Goal: Navigation & Orientation: Find specific page/section

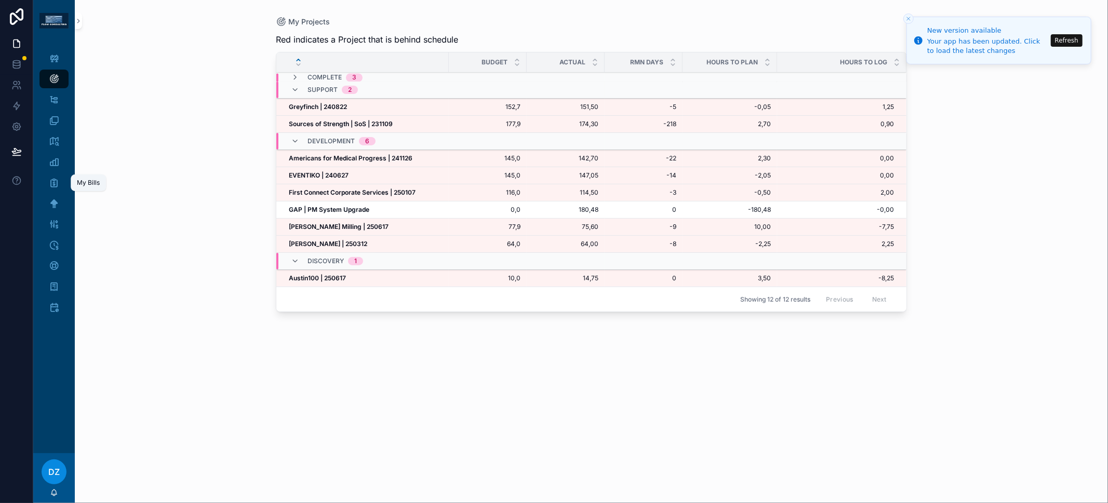
click at [54, 184] on icon "scrollable content" at bounding box center [54, 183] width 10 height 10
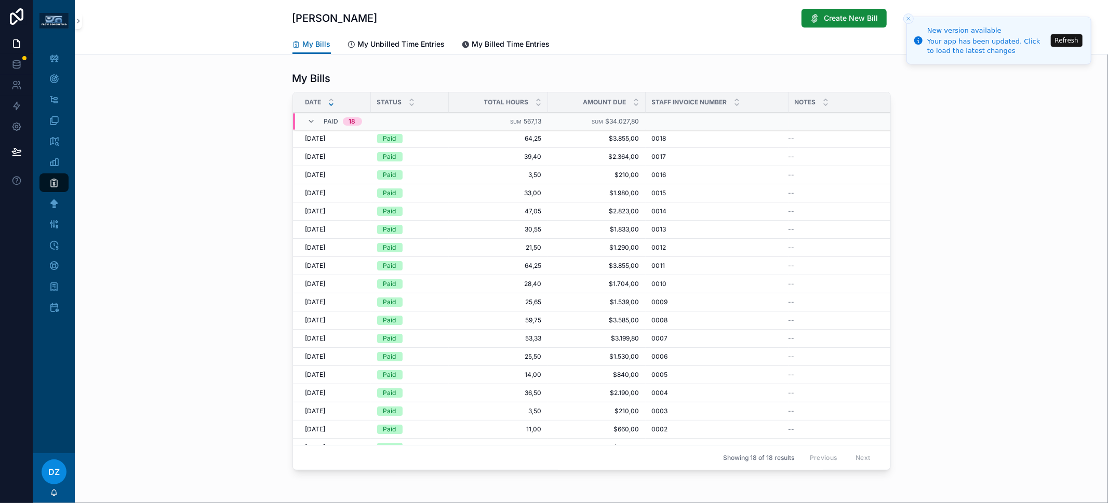
click at [396, 52] on link "My Unbilled Time Entries" at bounding box center [397, 45] width 98 height 21
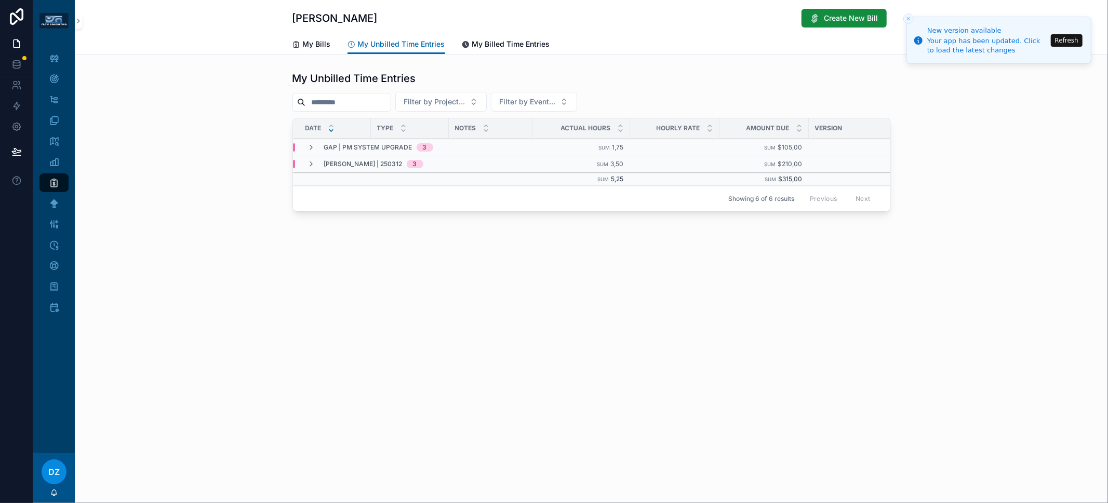
click at [908, 18] on line "Close toast" at bounding box center [908, 18] width 3 height 3
click at [324, 43] on span "My Bills" at bounding box center [317, 44] width 28 height 10
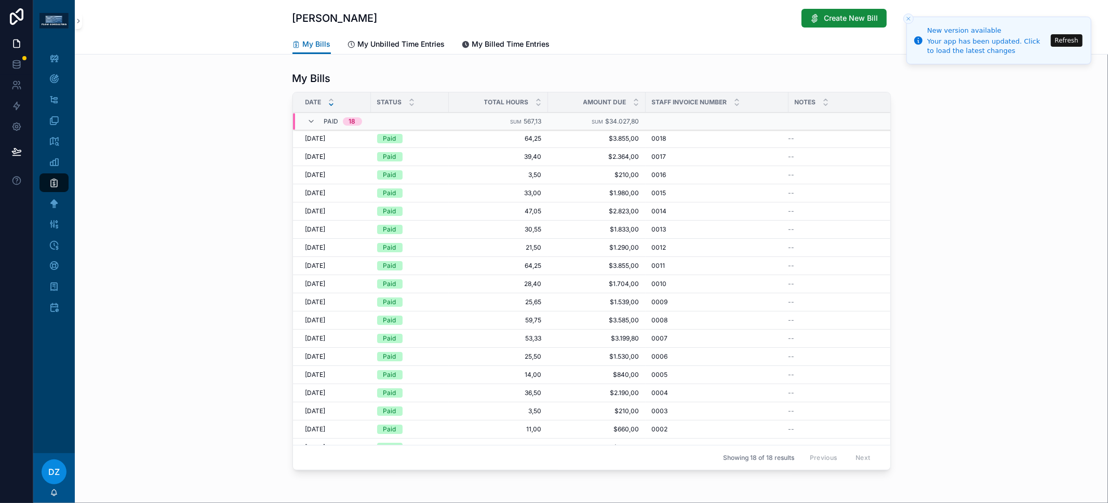
click at [385, 45] on span "My Unbilled Time Entries" at bounding box center [401, 44] width 87 height 10
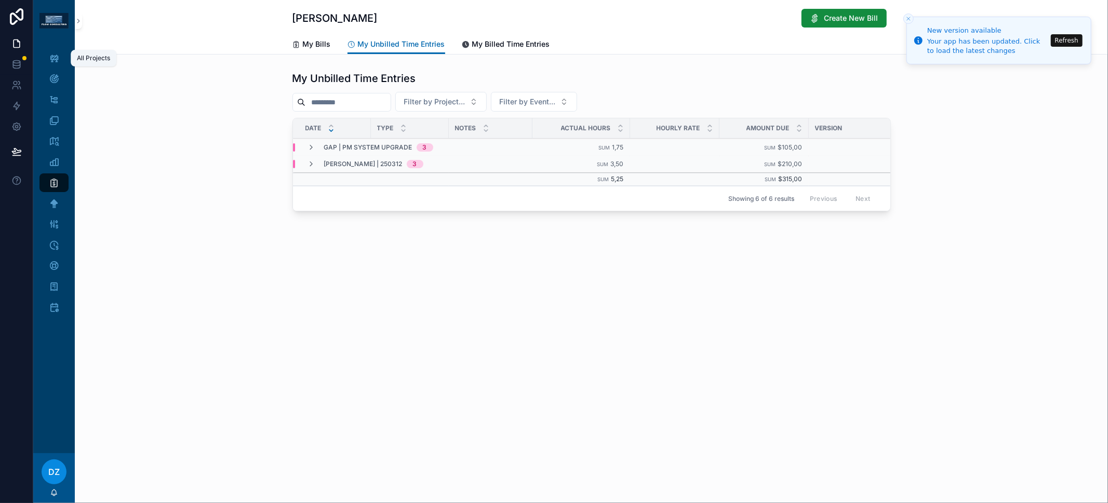
click at [61, 63] on div "All Projects" at bounding box center [54, 58] width 17 height 17
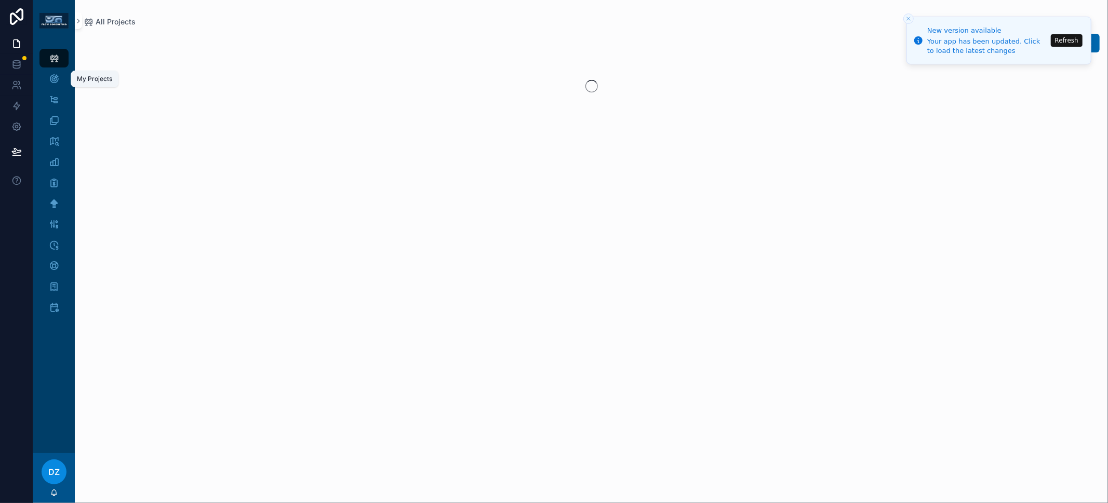
click at [59, 79] on div "My Projects" at bounding box center [54, 79] width 17 height 17
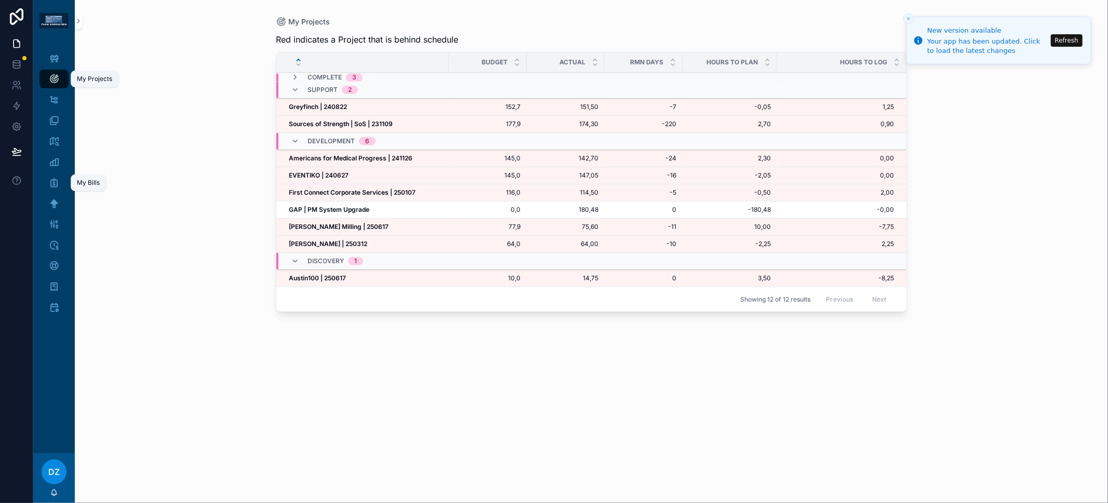
click at [52, 180] on icon "scrollable content" at bounding box center [54, 183] width 10 height 10
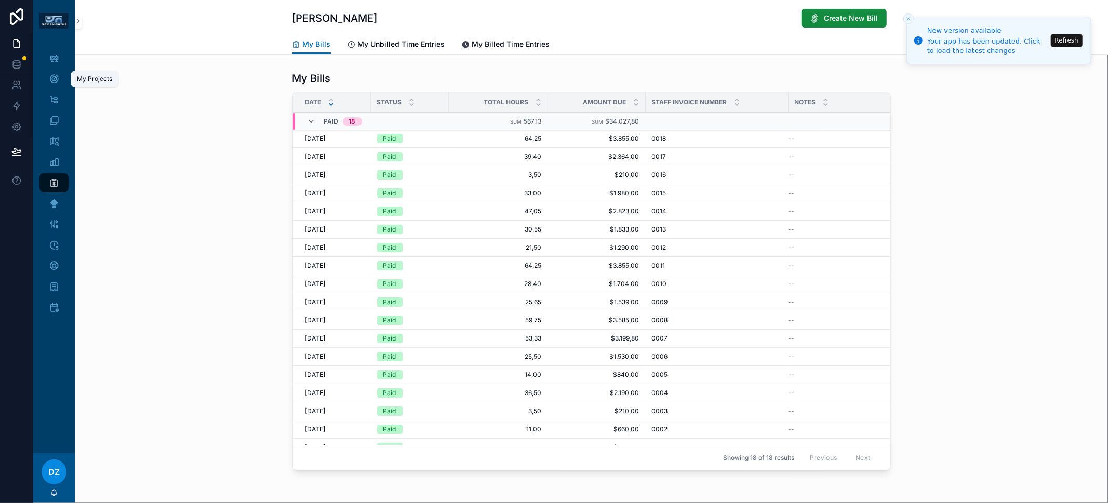
click at [386, 42] on span "My Unbilled Time Entries" at bounding box center [401, 44] width 87 height 10
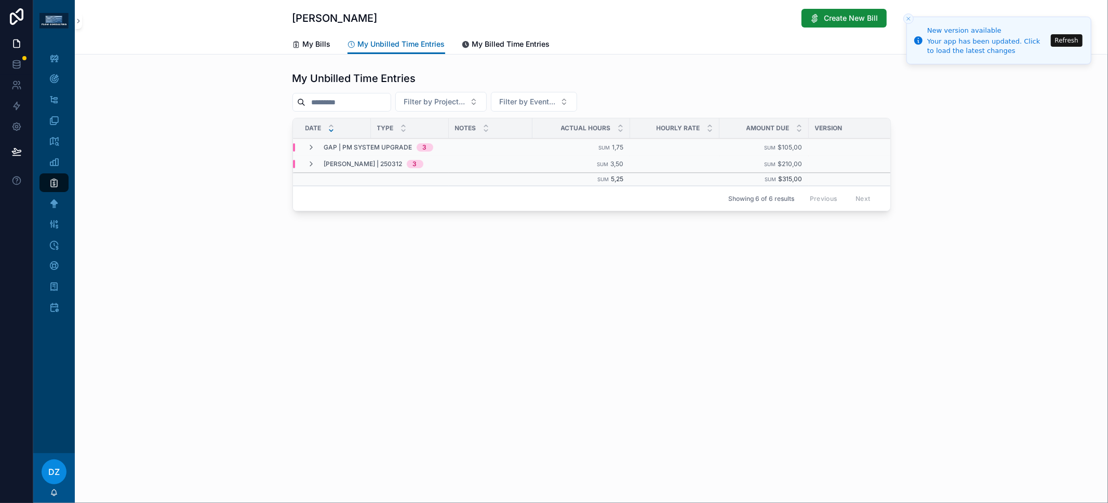
click at [327, 46] on span "My Bills" at bounding box center [317, 44] width 28 height 10
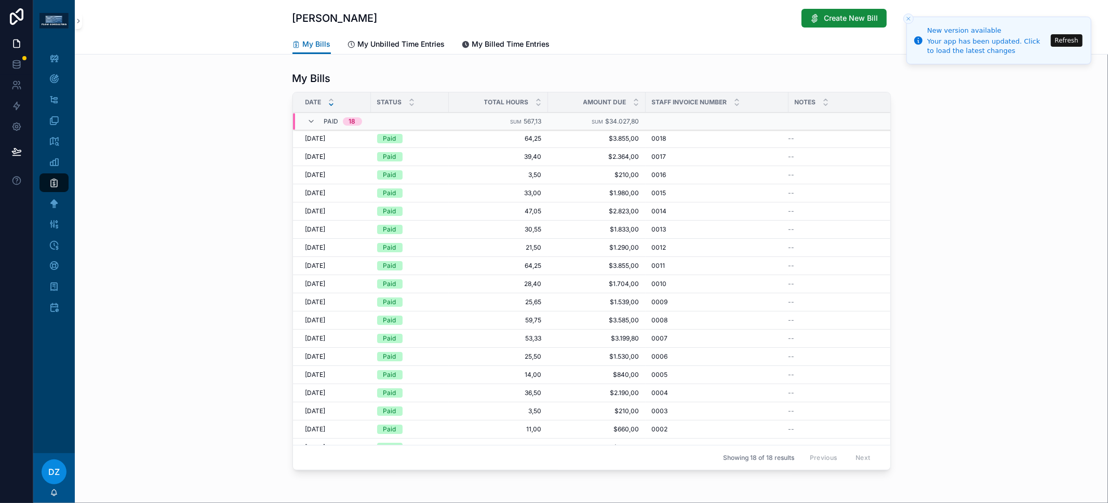
click at [388, 50] on link "My Unbilled Time Entries" at bounding box center [397, 45] width 98 height 21
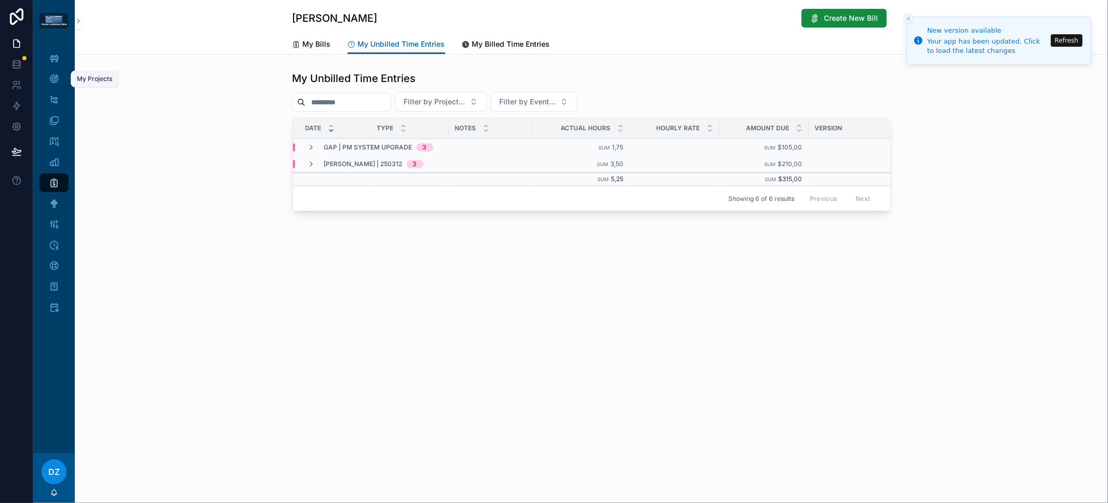
click at [49, 83] on icon "scrollable content" at bounding box center [54, 79] width 10 height 10
